Goal: Check status: Check status

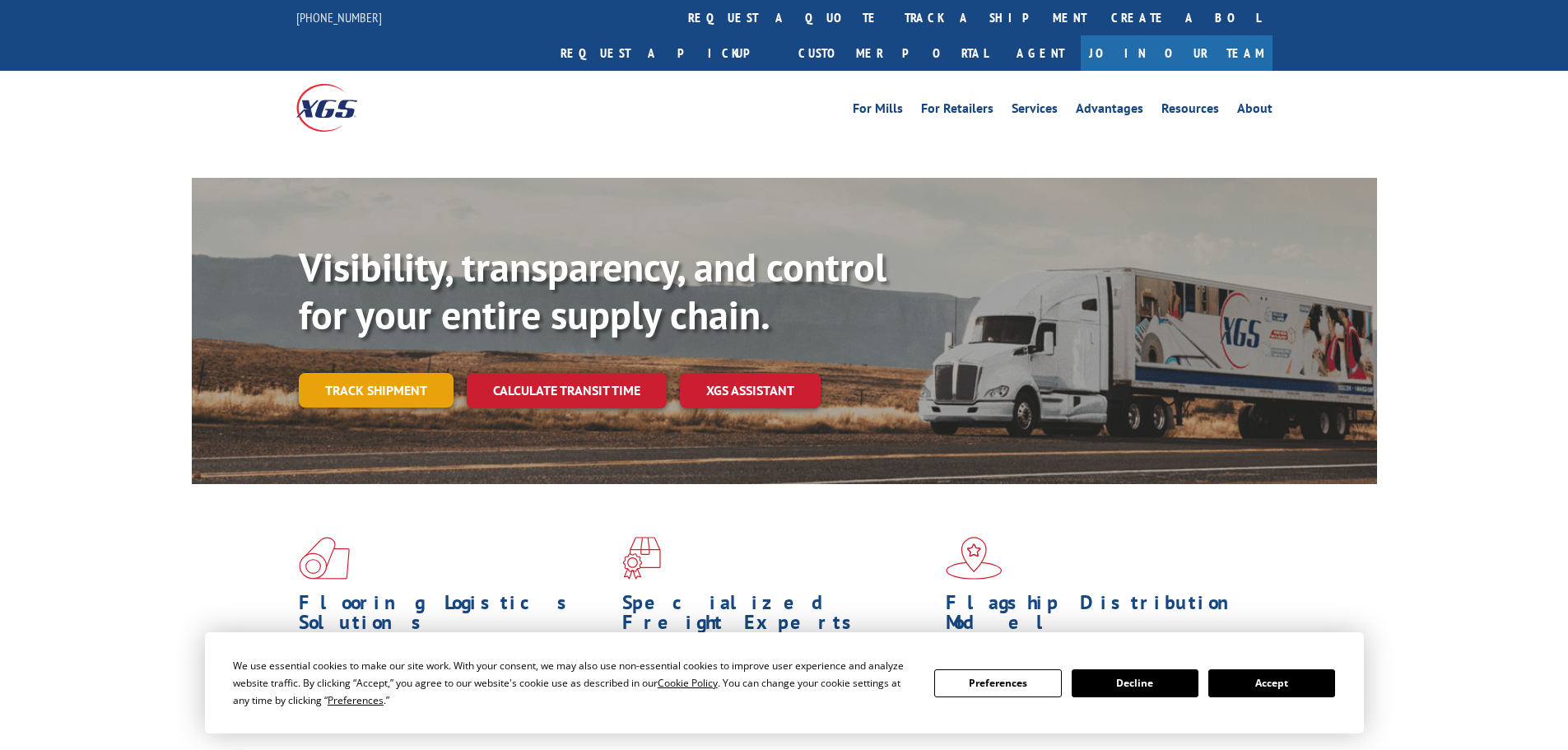
click at [371, 373] on link "Track shipment" at bounding box center [376, 391] width 155 height 35
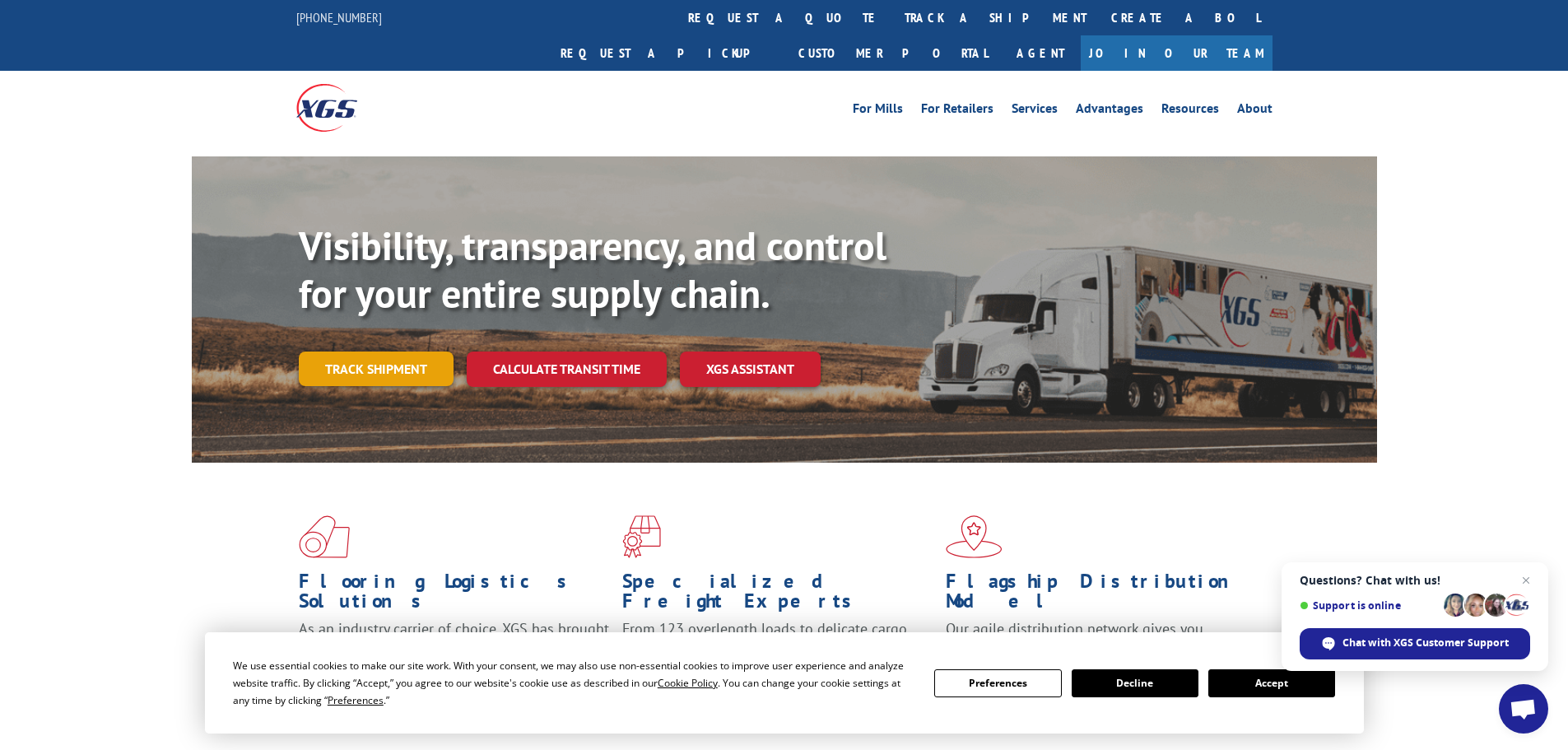
click at [354, 351] on link "Track shipment" at bounding box center [376, 369] width 155 height 35
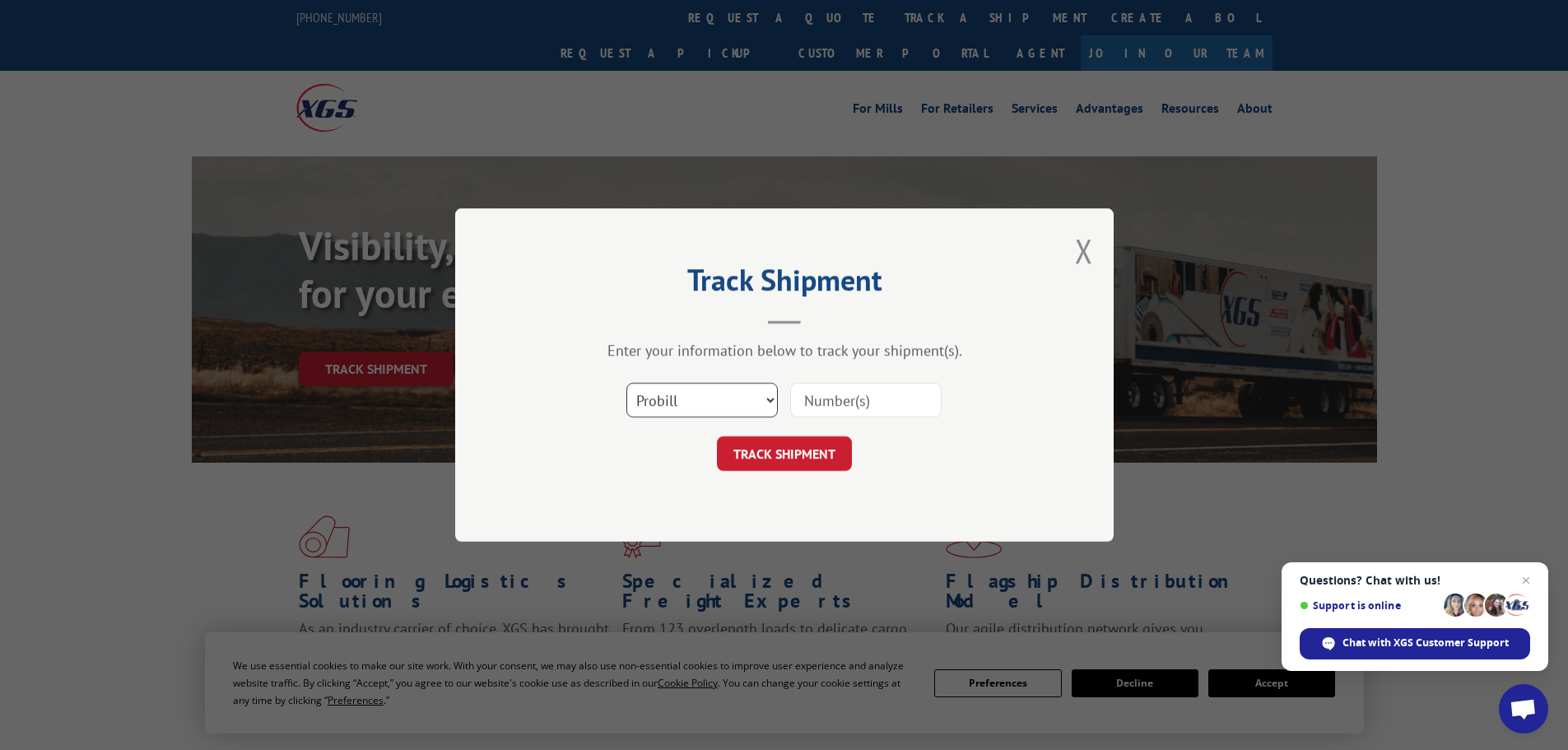
click at [729, 401] on select "Select category... Probill BOL PO" at bounding box center [702, 400] width 151 height 35
select select "bol"
click at [627, 383] on select "Select category... Probill BOL PO" at bounding box center [702, 400] width 151 height 35
paste input "5211892"
type input "5211892"
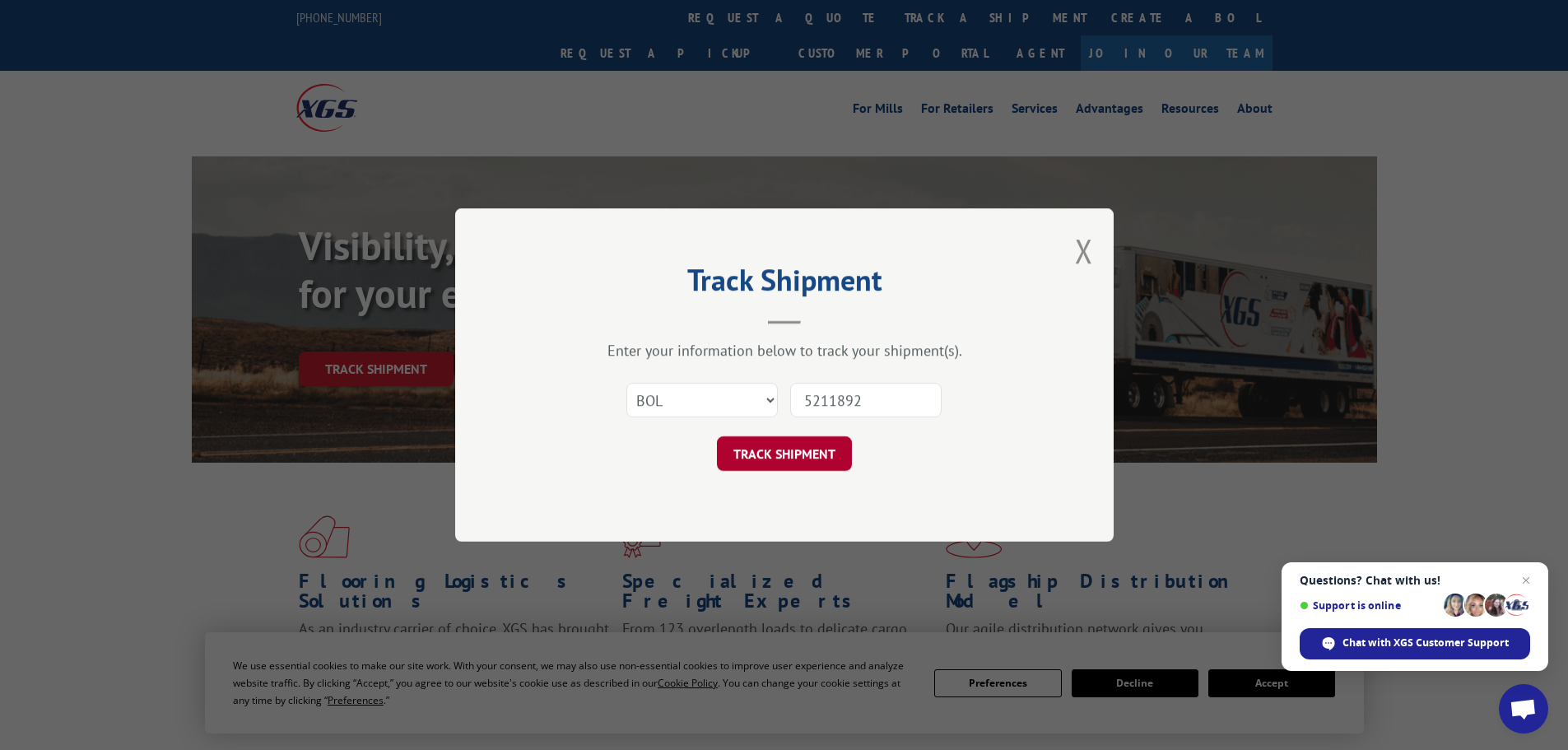
click at [816, 446] on button "TRACK SHIPMENT" at bounding box center [784, 454] width 135 height 35
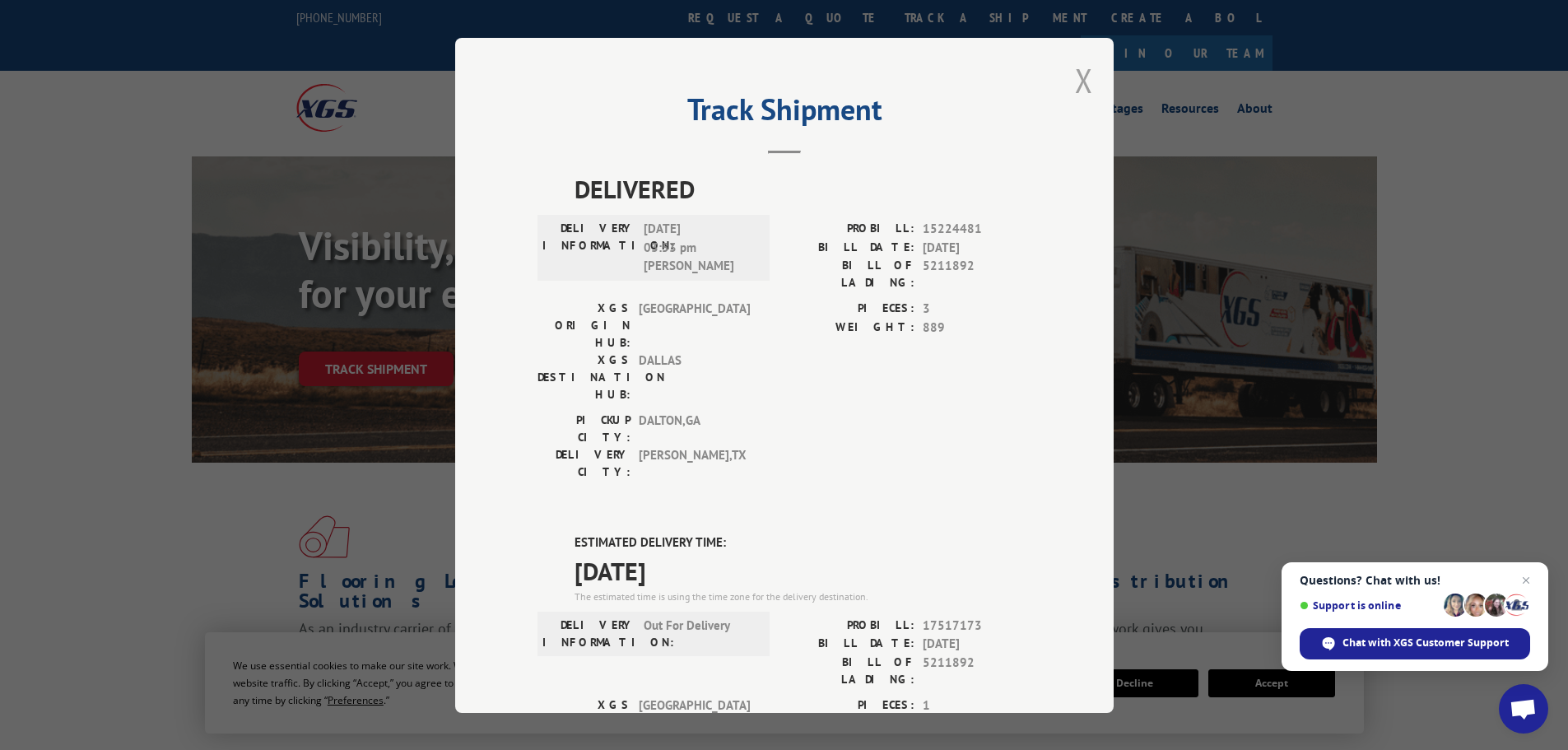
click at [1077, 76] on button "Close modal" at bounding box center [1084, 80] width 18 height 44
